Goal: Task Accomplishment & Management: Use online tool/utility

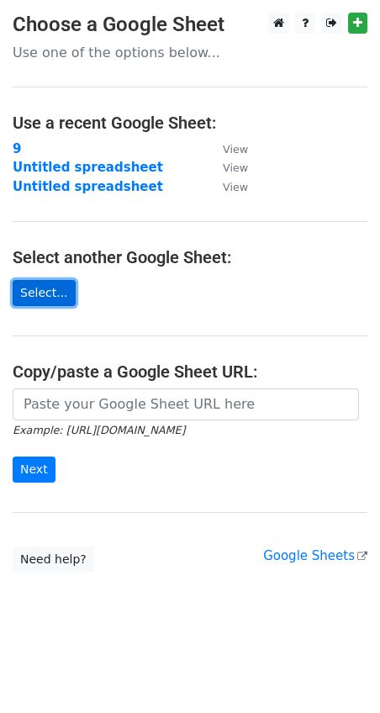
click at [45, 292] on link "Select..." at bounding box center [44, 293] width 63 height 26
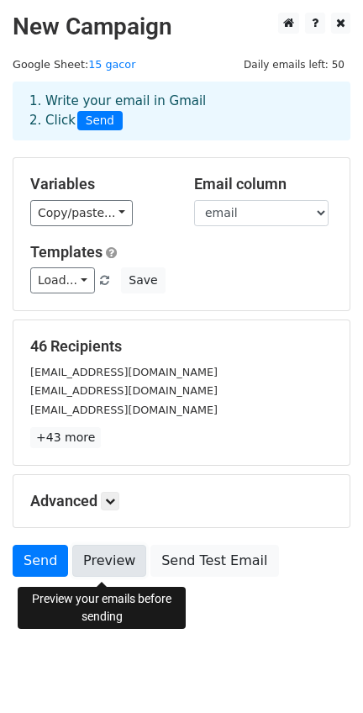
click at [113, 566] on link "Preview" at bounding box center [109, 561] width 74 height 32
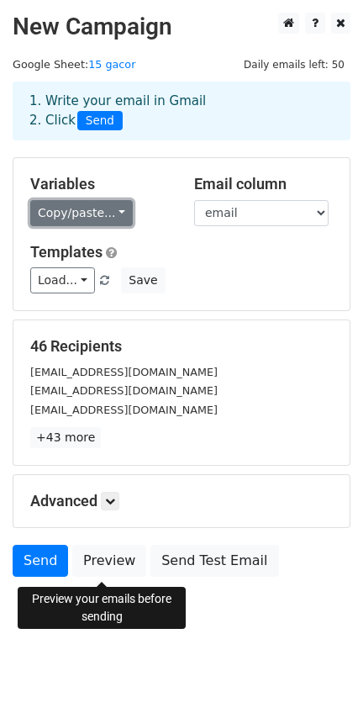
click at [112, 219] on link "Copy/paste..." at bounding box center [81, 213] width 103 height 26
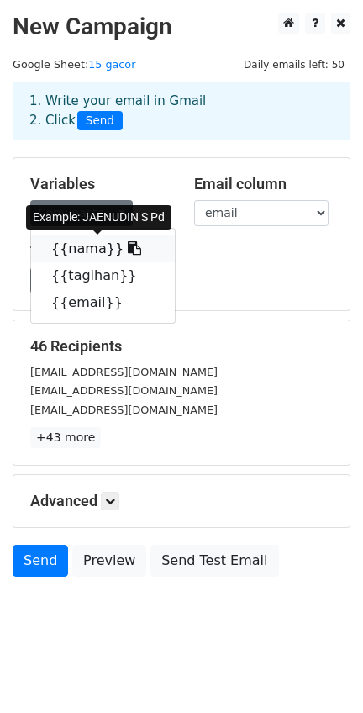
click at [128, 254] on icon at bounding box center [134, 247] width 13 height 13
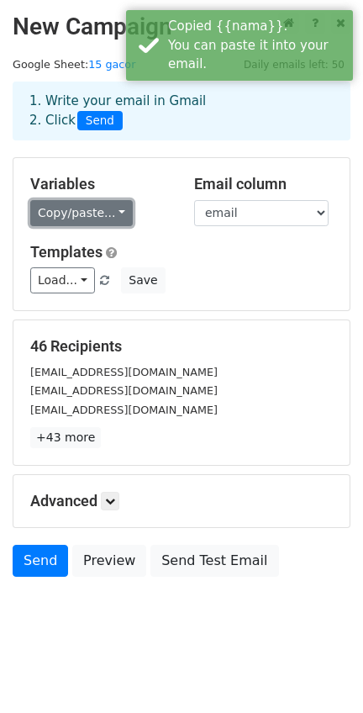
click at [113, 217] on link "Copy/paste..." at bounding box center [81, 213] width 103 height 26
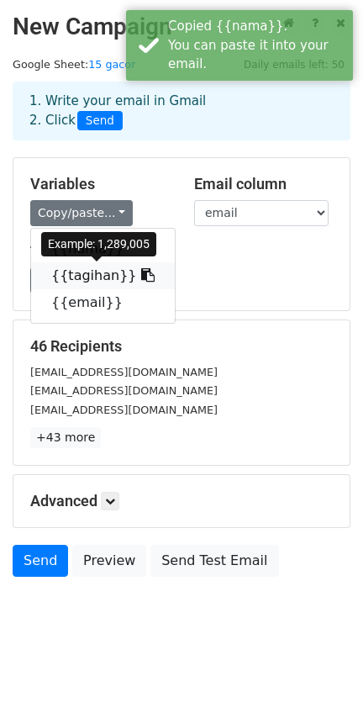
click at [141, 279] on icon at bounding box center [147, 274] width 13 height 13
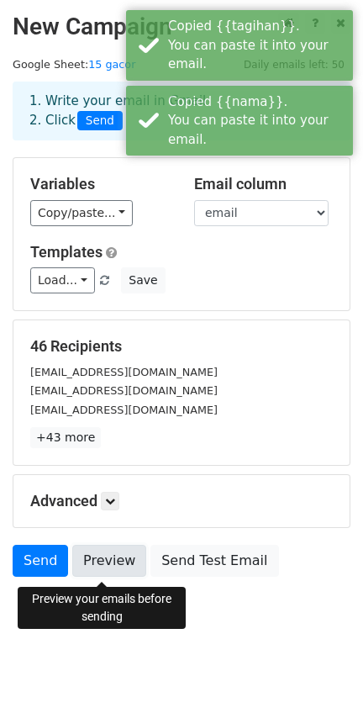
click at [115, 568] on link "Preview" at bounding box center [109, 561] width 74 height 32
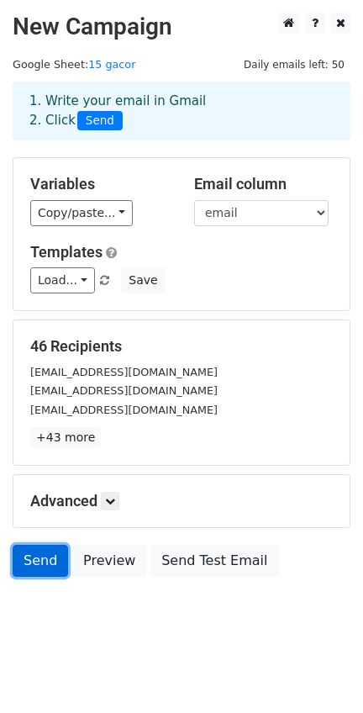
click at [34, 556] on link "Send" at bounding box center [40, 561] width 55 height 32
